Goal: Find specific page/section: Find specific page/section

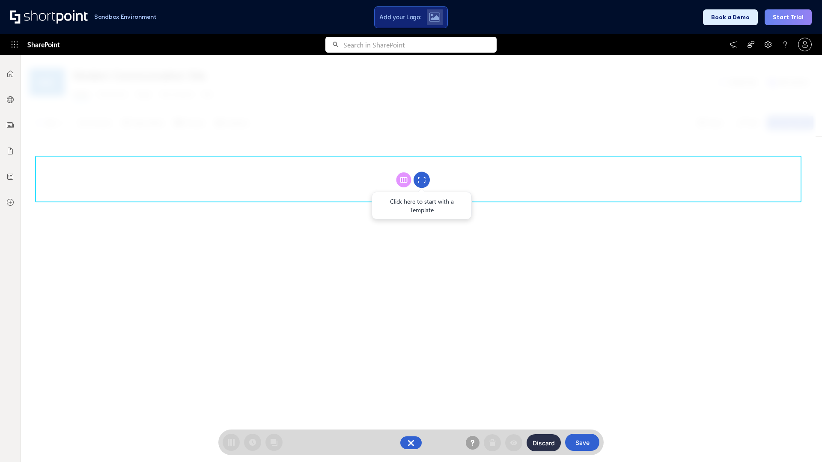
click at [422, 180] on circle at bounding box center [422, 180] width 16 height 16
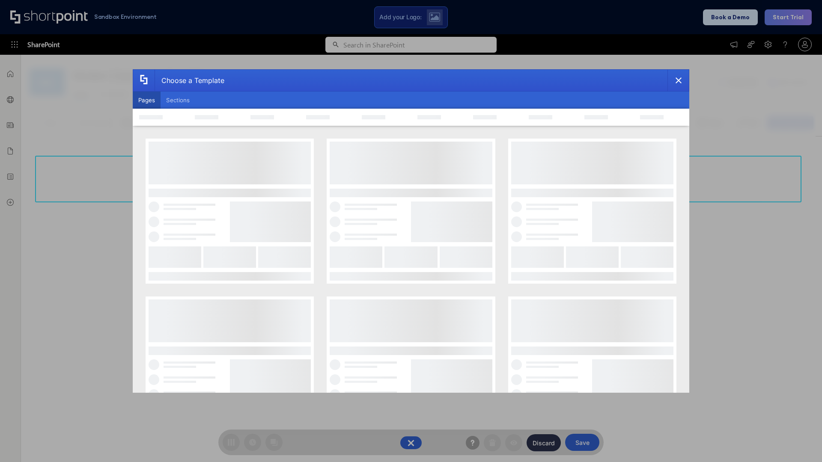
click at [146, 100] on button "Pages" at bounding box center [147, 100] width 28 height 17
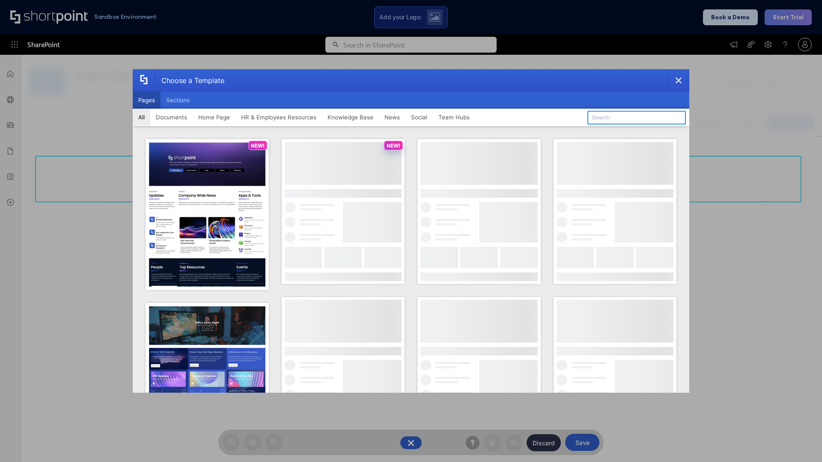
type input "Team Hub 4"
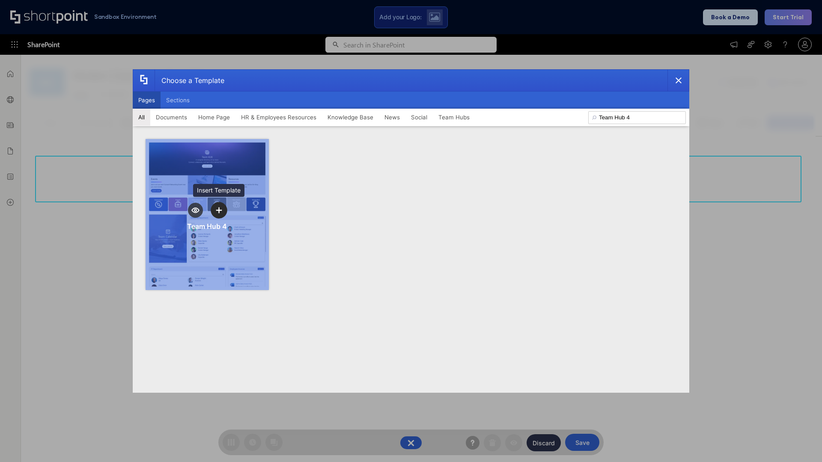
click at [219, 210] on icon "template selector" at bounding box center [219, 210] width 6 height 6
